Goal: Information Seeking & Learning: Learn about a topic

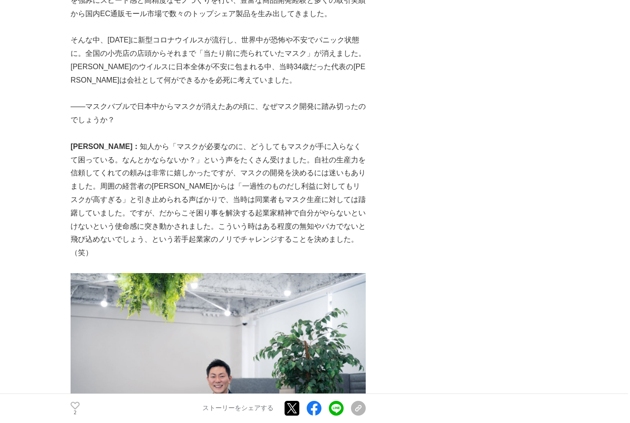
scroll to position [591, 0]
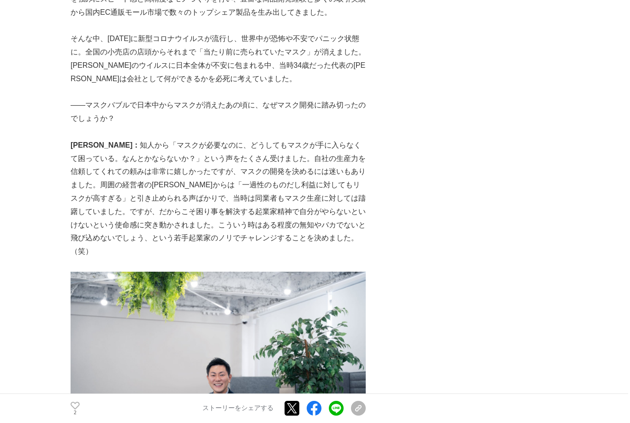
click at [147, 156] on p "[PERSON_NAME]： 知人から「マスクが必要なのに、どうしてもマスクが手に入らなくて困っている。なんとかならないか？」という声をたくさん受けました。自…" at bounding box center [218, 199] width 295 height 120
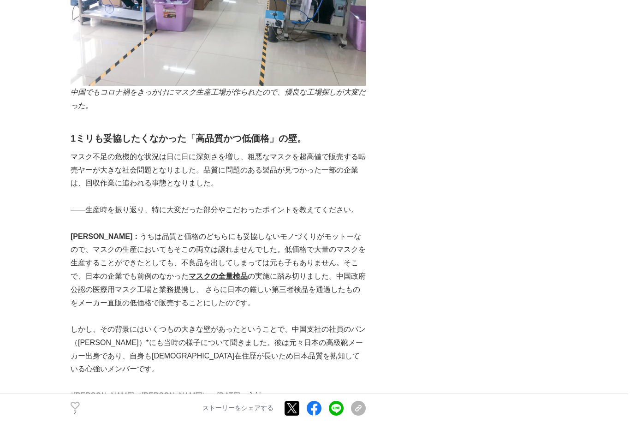
scroll to position [1342, 0]
click at [142, 229] on p "[PERSON_NAME]： うちは品質と価格のどちらにも妥協しないモノづくりがモットーなので、マスクの生産においてもそこの両立は譲れませんでした。低価格で大…" at bounding box center [218, 269] width 295 height 80
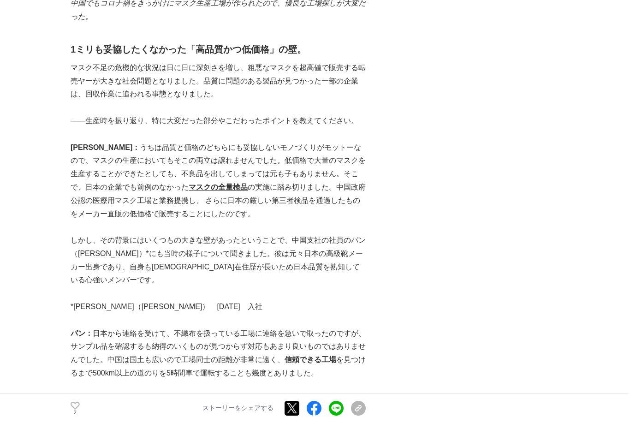
scroll to position [1430, 0]
click at [257, 158] on p "[PERSON_NAME]： うちは品質と価格のどちらにも妥協しないモノづくりがモットーなので、マスクの生産においてもそこの両立は譲れませんでした。低価格で大…" at bounding box center [218, 181] width 295 height 80
click at [281, 142] on p "[PERSON_NAME]： うちは品質と価格のどちらにも妥協しないモノづくりがモットーなので、マスクの生産においてもそこの両立は譲れませんでした。低価格で大…" at bounding box center [218, 181] width 295 height 80
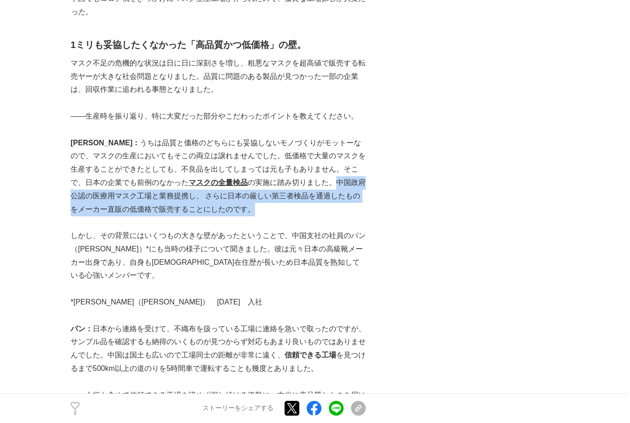
scroll to position [1435, 0]
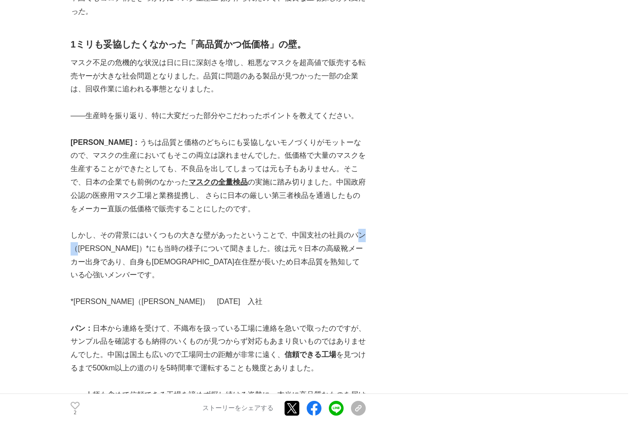
click at [105, 229] on p "しかし、その背景にはいくつもの大きな壁があったということで、中国支社の社員のパン（[PERSON_NAME]）*にも当時の様子について聞きました。彼は元々日本…" at bounding box center [218, 255] width 295 height 53
click at [105, 282] on p at bounding box center [218, 288] width 295 height 13
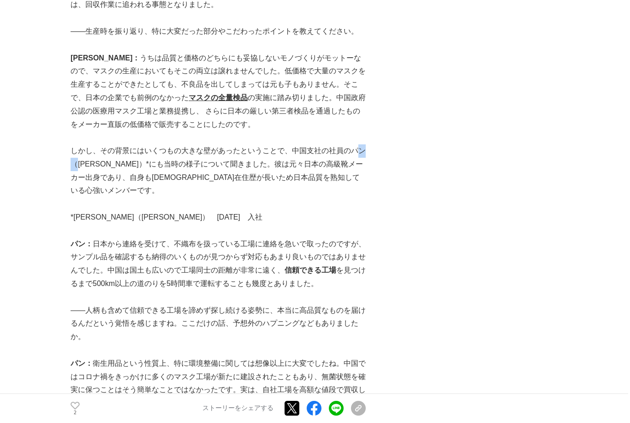
scroll to position [1532, 0]
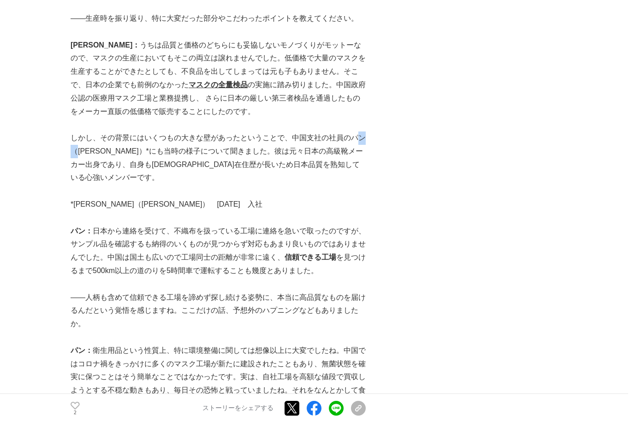
click at [93, 344] on p "パン： 衛生用品という性質上、特に環境整備に関しては想像以上に大変でしたね。中国ではコロナ禍をきっかけに多くのマスク工場が新たに建設されたこともあり、無菌状態…" at bounding box center [218, 377] width 295 height 66
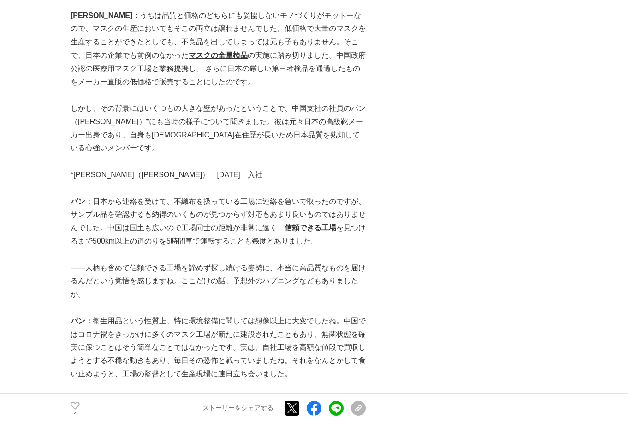
scroll to position [1562, 0]
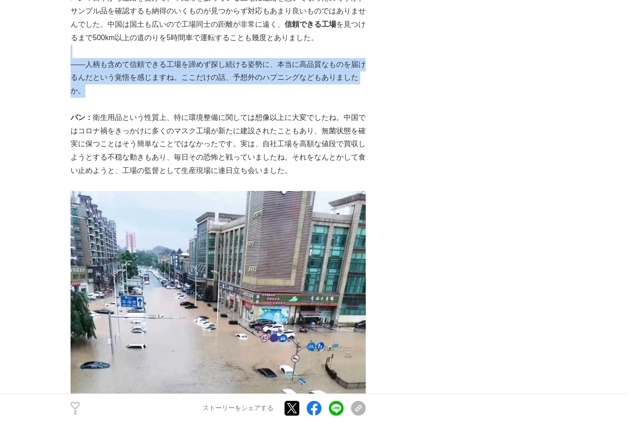
scroll to position [1763, 0]
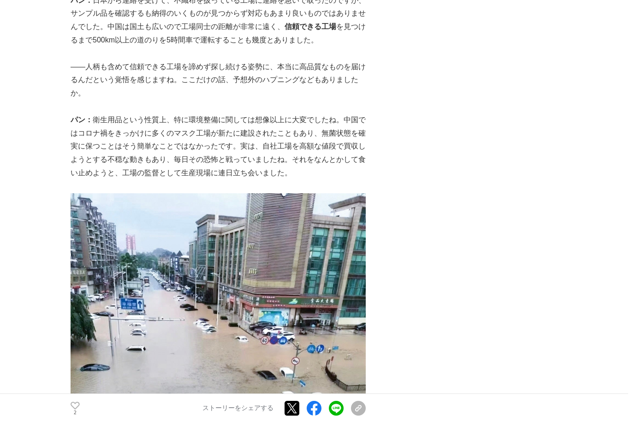
click at [84, 114] on p "パン： 衛生用品という性質上、特に環境整備に関しては想像以上に大変でしたね。中国ではコロナ禍をきっかけに多くのマスク工場が新たに建設されたこともあり、無菌状態…" at bounding box center [218, 147] width 295 height 66
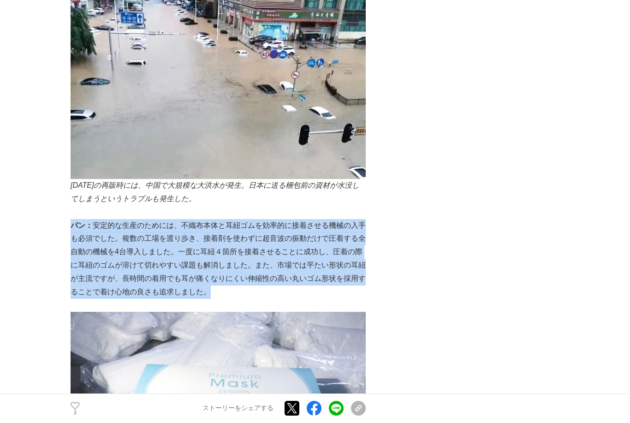
scroll to position [2053, 0]
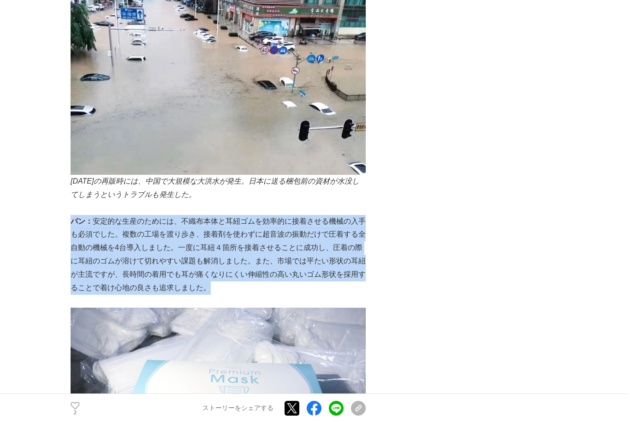
click at [147, 308] on img at bounding box center [218, 418] width 295 height 221
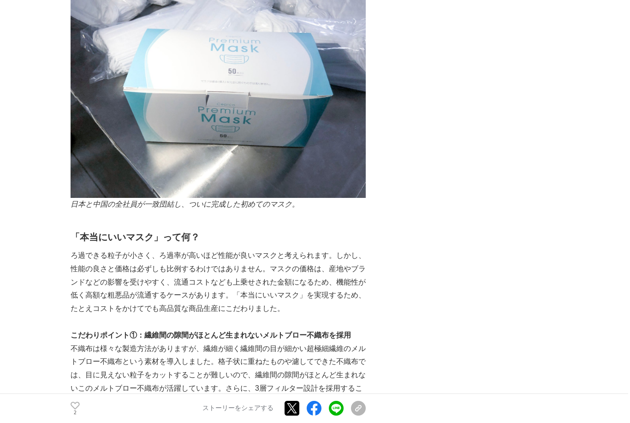
scroll to position [2385, 0]
click at [72, 230] on h2 "「本当にいいマスク」って何？" at bounding box center [218, 237] width 295 height 15
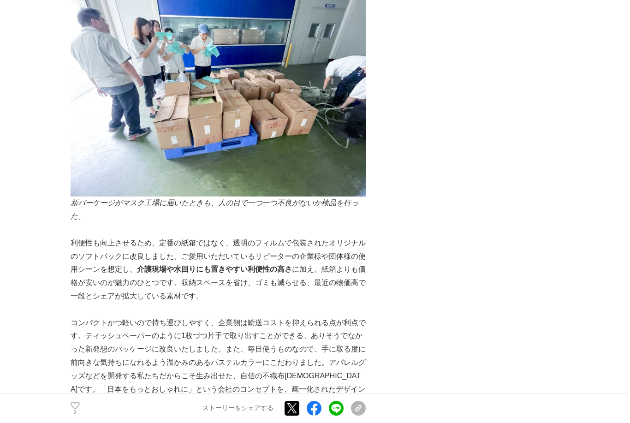
scroll to position [4342, 0]
click at [77, 237] on p "利便性も向上させるため、定番の紙箱ではなく、透明のフィルムで包装されたオリジナルのソフトパックに改良しました。ご愛用いただいているリピーターの企業様や団体様の…" at bounding box center [218, 270] width 295 height 66
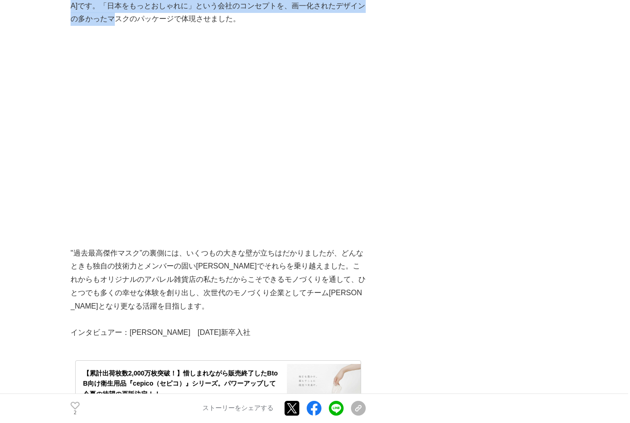
scroll to position [4728, 0]
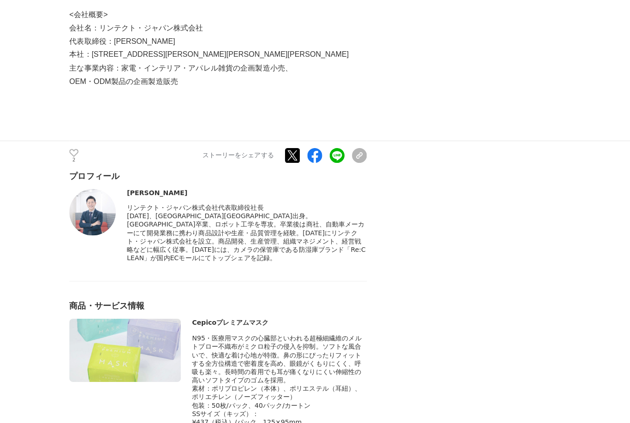
scroll to position [5266, 0]
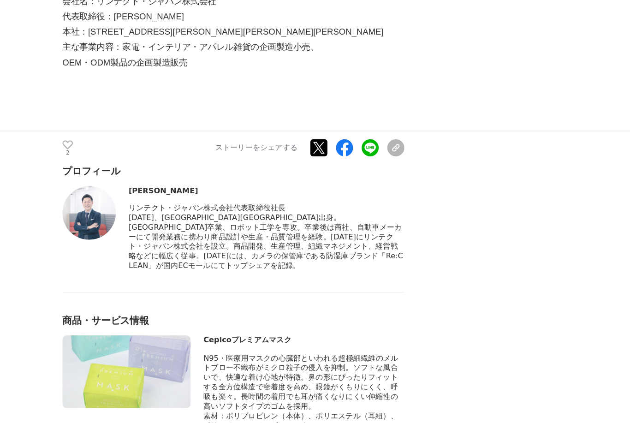
copy div "Cepicoプレミアムマスク"
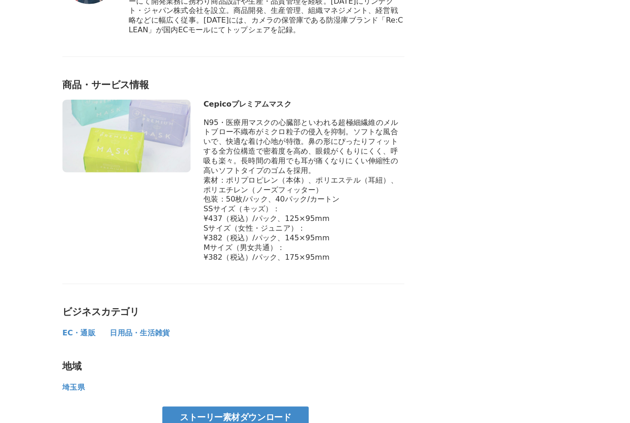
scroll to position [5479, 0]
